Goal: Task Accomplishment & Management: Manage account settings

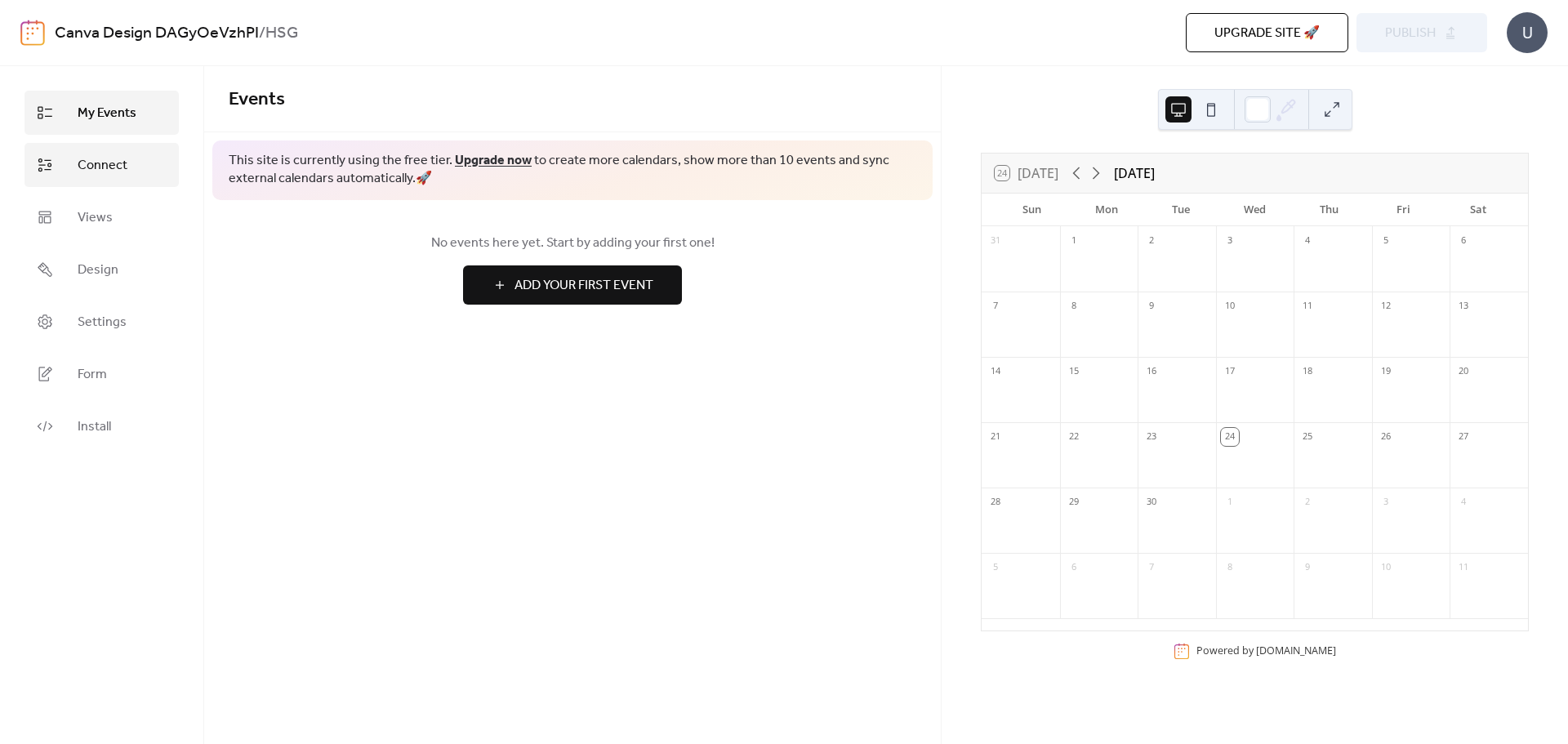
click at [117, 162] on span "Connect" at bounding box center [102, 166] width 50 height 20
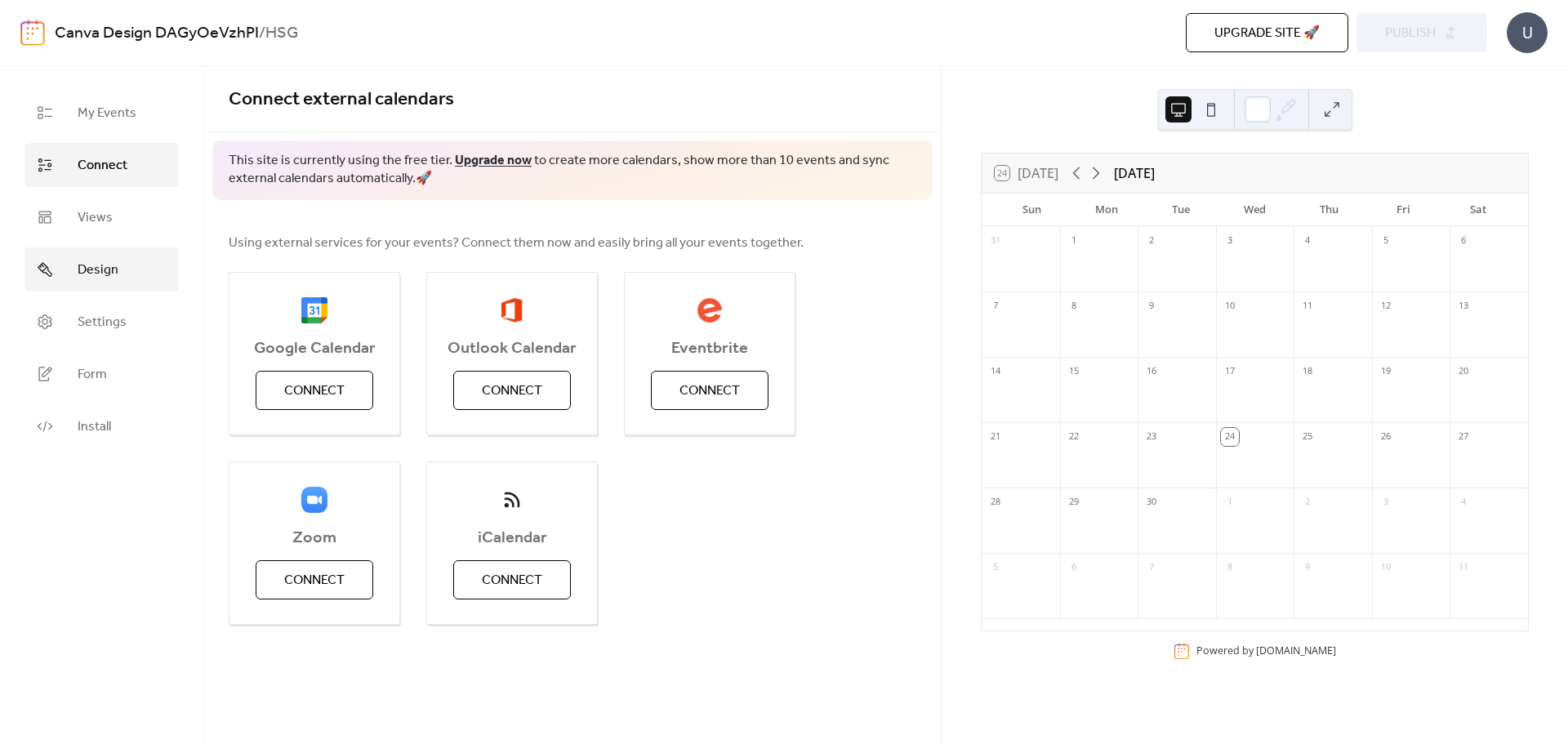
click at [107, 273] on span "Design" at bounding box center [97, 270] width 41 height 20
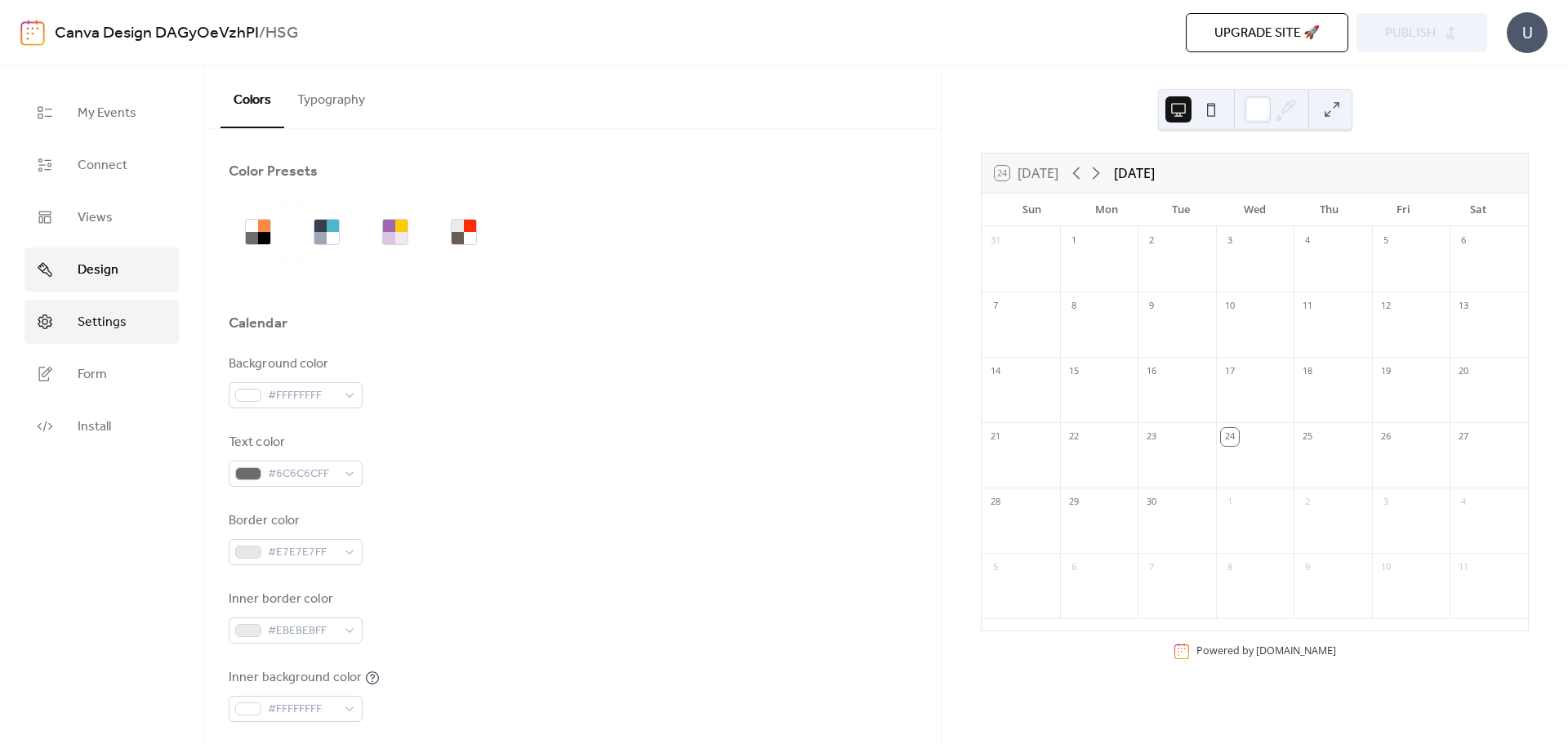
click at [121, 325] on span "Settings" at bounding box center [101, 323] width 49 height 20
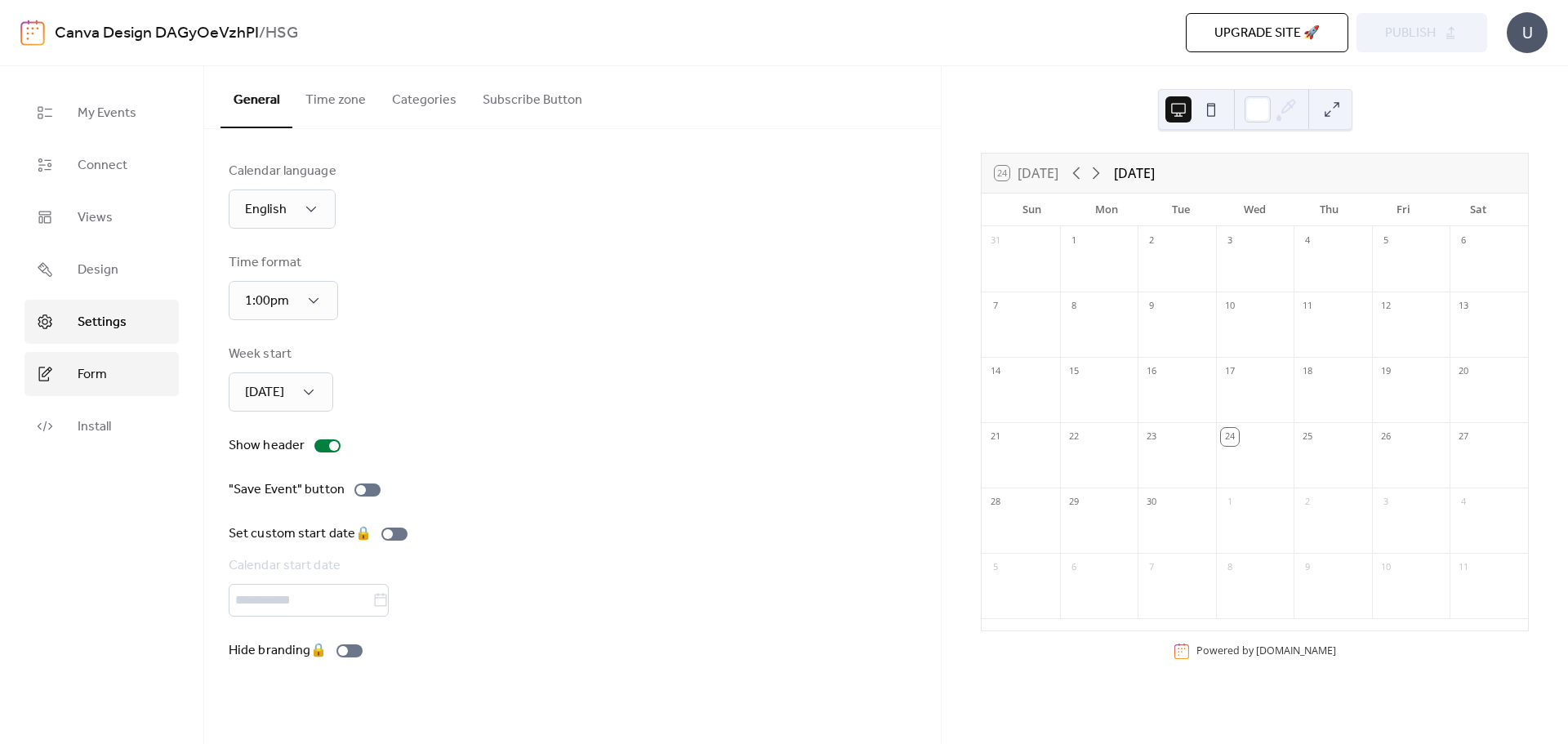
click at [136, 372] on link "Form" at bounding box center [101, 373] width 154 height 44
